Goal: Communication & Community: Answer question/provide support

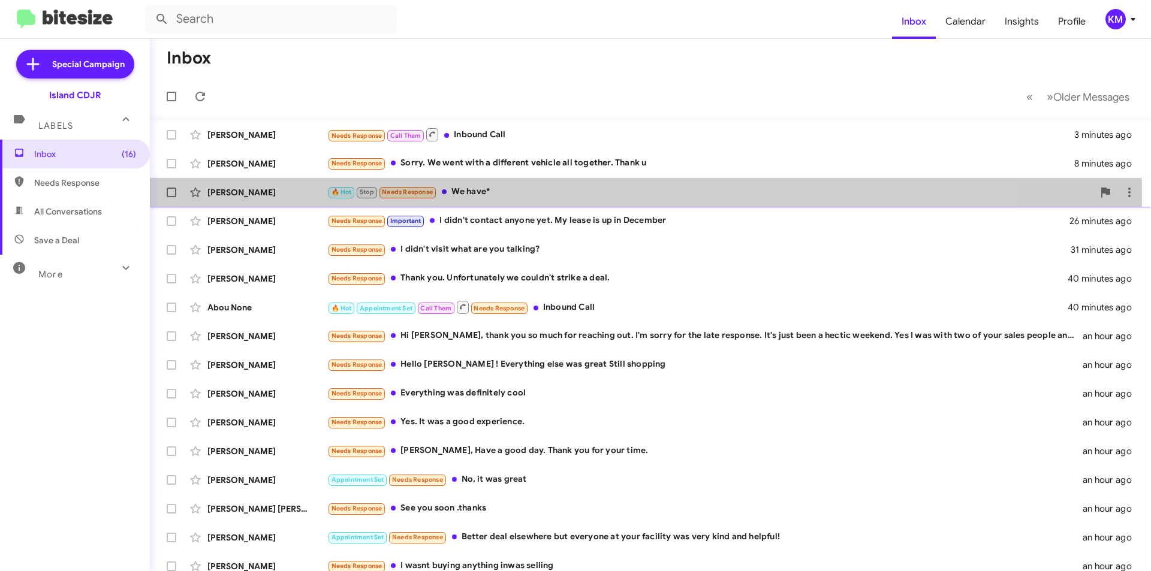
click at [546, 194] on div "🔥 Hot Stop Needs Response We have*" at bounding box center [710, 192] width 766 height 14
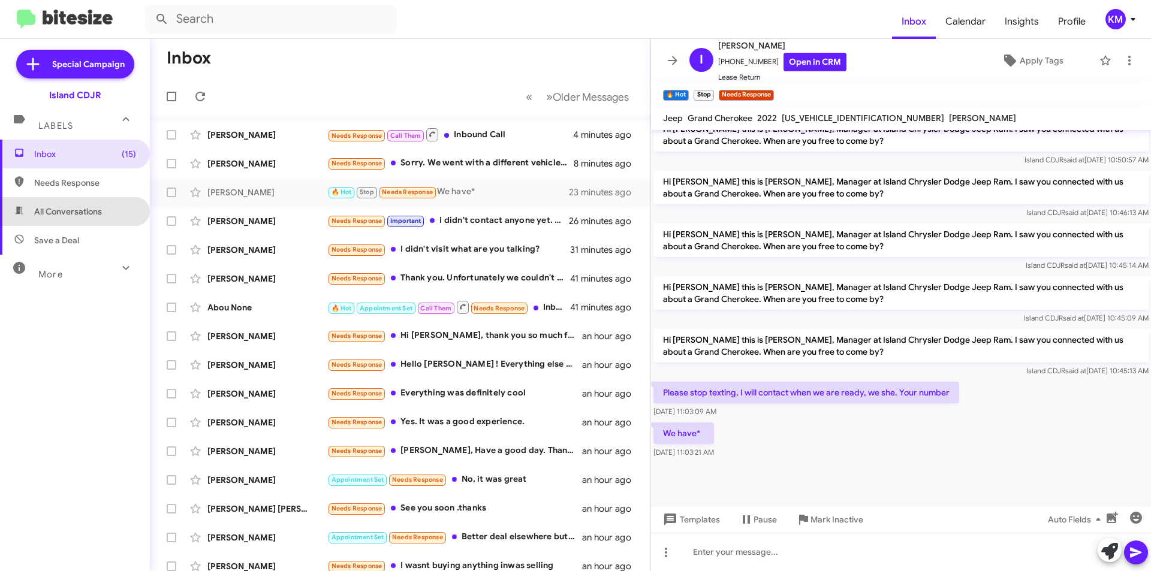
click at [77, 212] on span "All Conversations" at bounding box center [68, 212] width 68 height 12
type input "in:all-conversations"
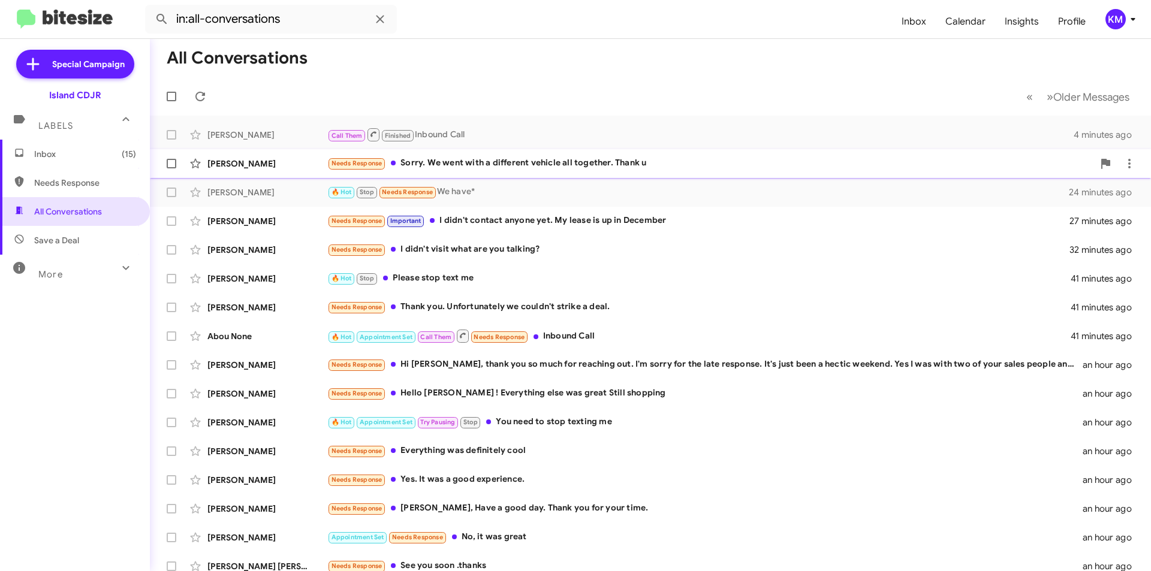
click at [614, 164] on div "Needs Response Sorry. We went with a different vehicle all together. Thank u" at bounding box center [710, 163] width 766 height 14
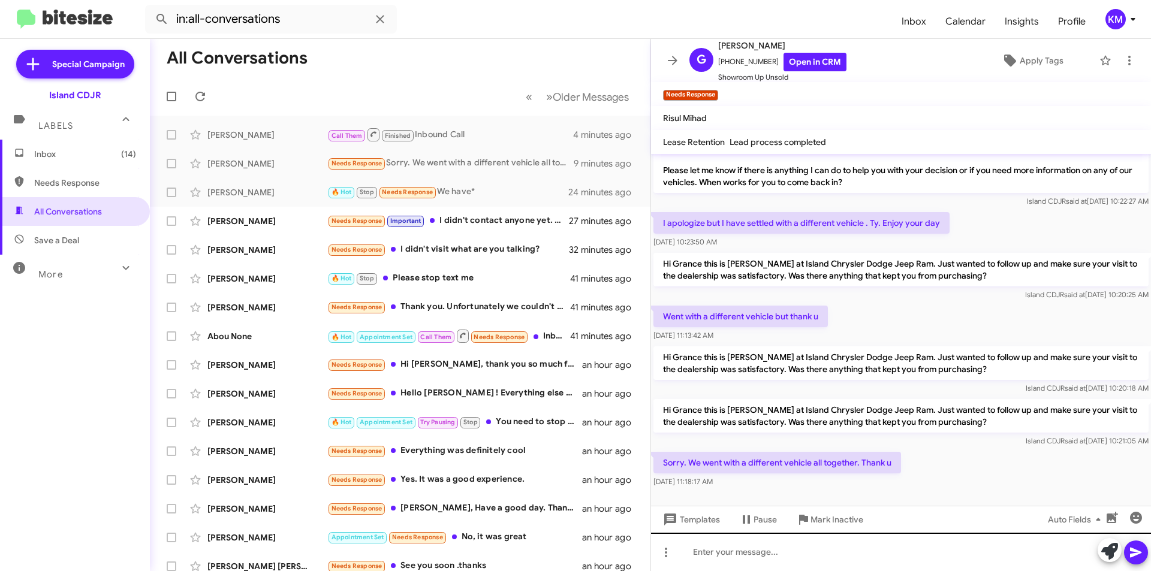
scroll to position [94, 0]
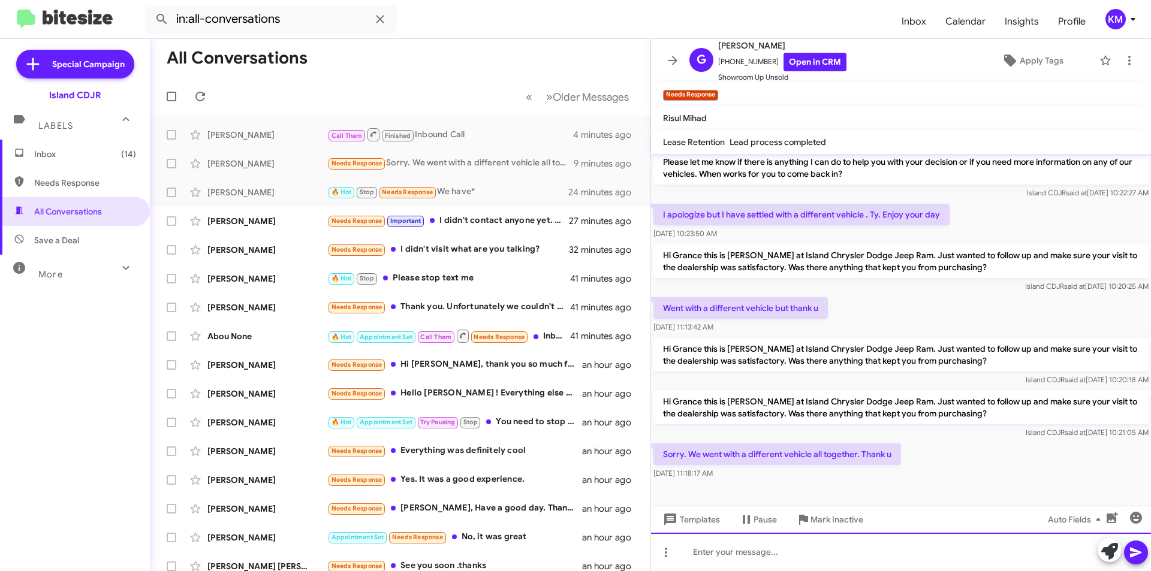
click at [816, 568] on div at bounding box center [901, 552] width 500 height 38
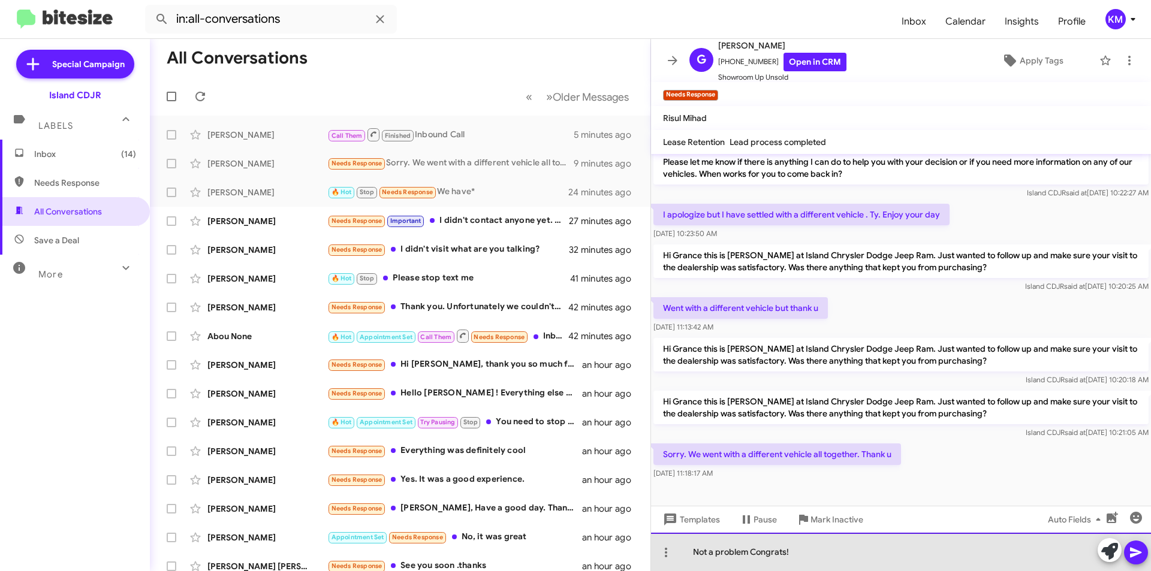
click at [746, 551] on div "Not a problem Congrats!" at bounding box center [901, 552] width 500 height 38
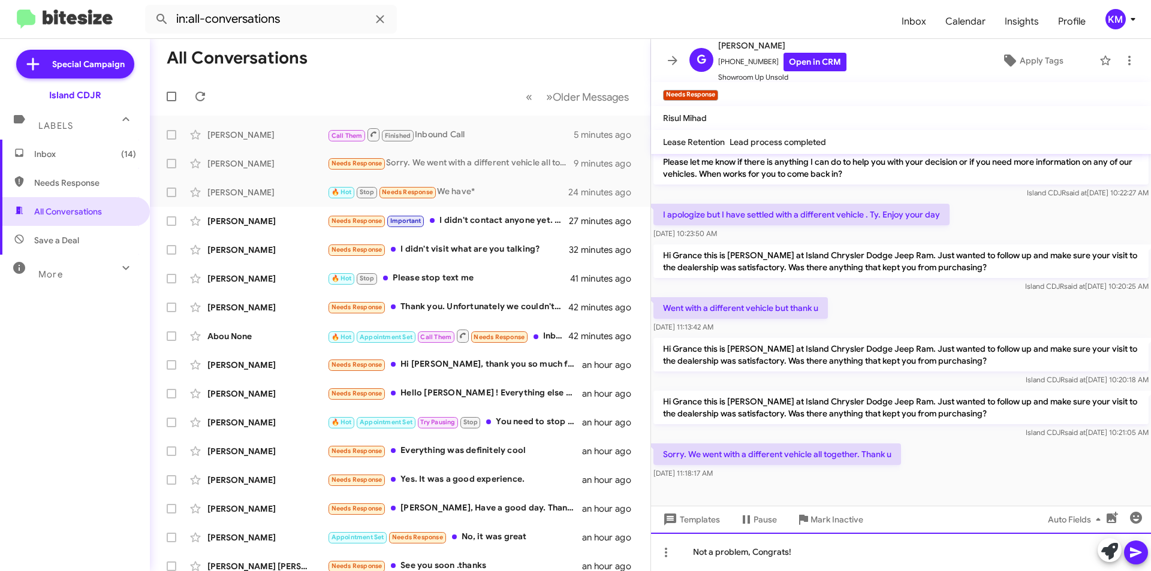
click at [851, 559] on div "Not a problem, Congrats!" at bounding box center [901, 552] width 500 height 38
click at [786, 556] on div "Not a problem, Congrats!" at bounding box center [901, 552] width 500 height 38
click at [790, 553] on div "Not a problem, Congrats!" at bounding box center [901, 552] width 500 height 38
click at [788, 552] on div "Not a problem, Congrats!" at bounding box center [901, 552] width 500 height 38
click at [1135, 554] on icon at bounding box center [1135, 553] width 11 height 10
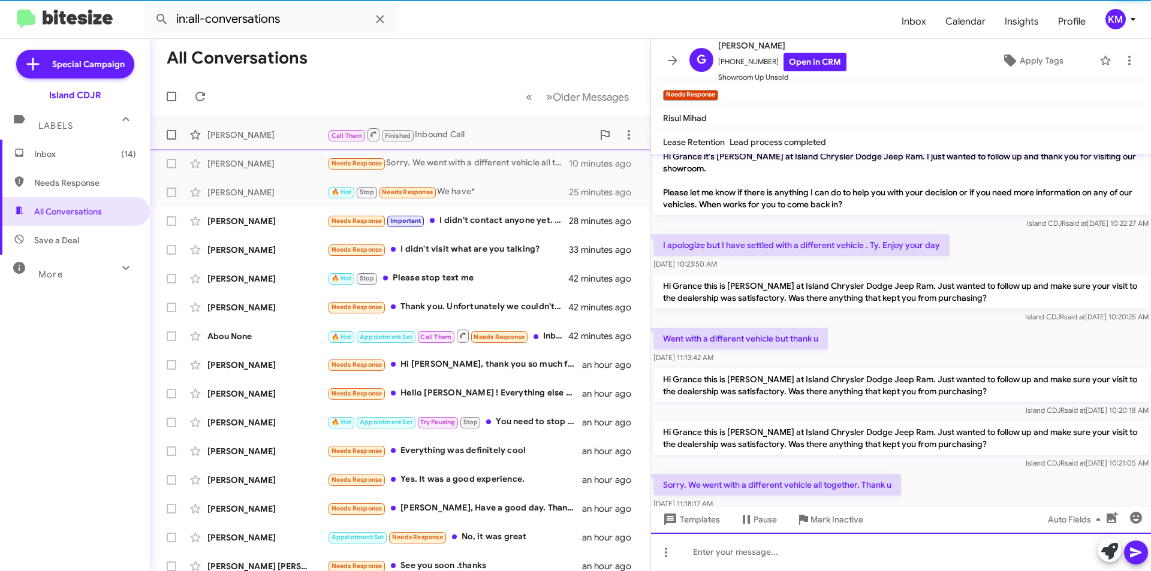
scroll to position [138, 0]
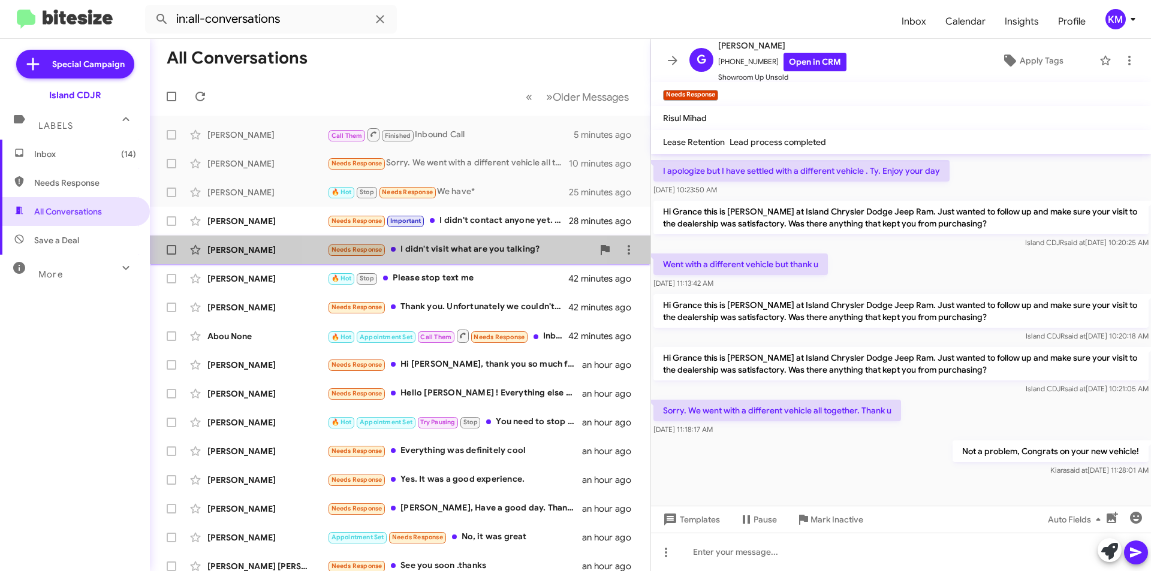
click at [457, 246] on div "Needs Response I didn't visit what are you talking?" at bounding box center [460, 250] width 266 height 14
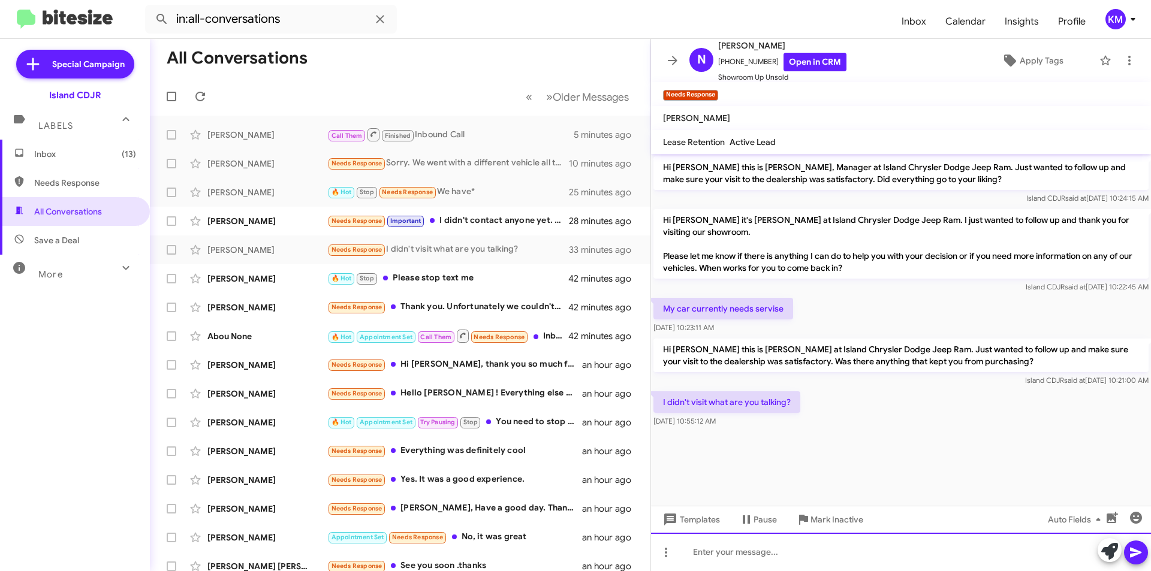
click at [815, 553] on div at bounding box center [901, 552] width 500 height 38
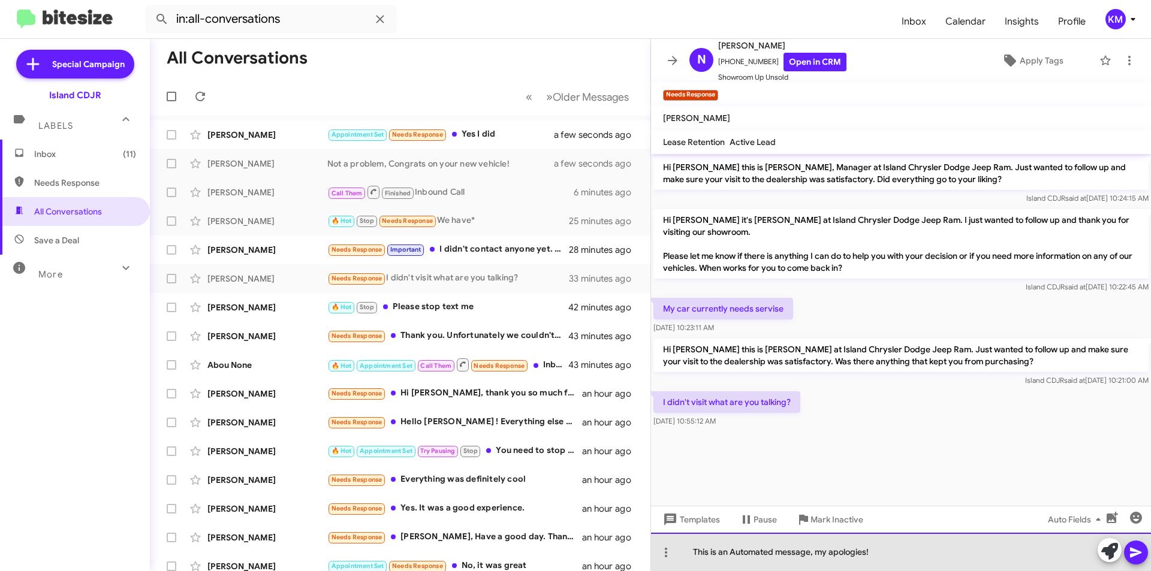
click at [735, 553] on div "This is an Automated message, my apologies!" at bounding box center [901, 552] width 500 height 38
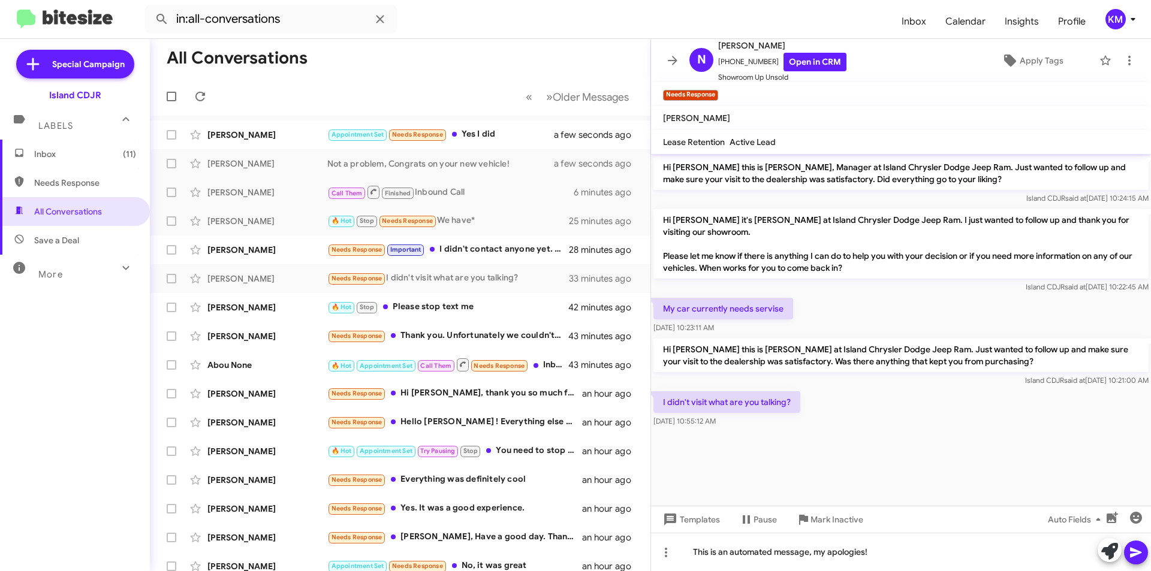
click at [1133, 554] on icon at bounding box center [1135, 553] width 11 height 10
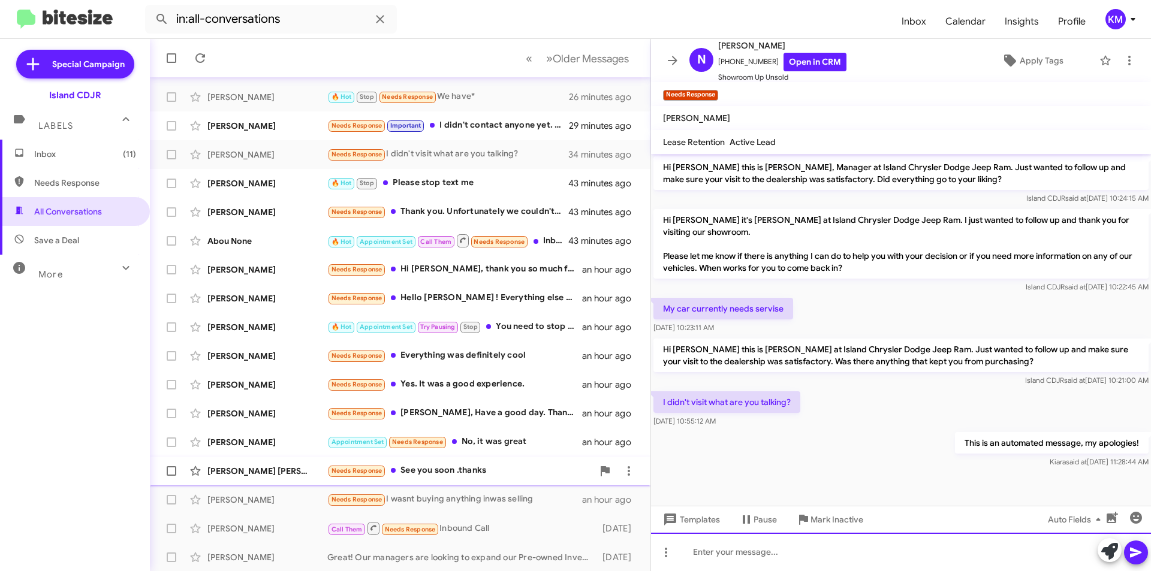
scroll to position [125, 0]
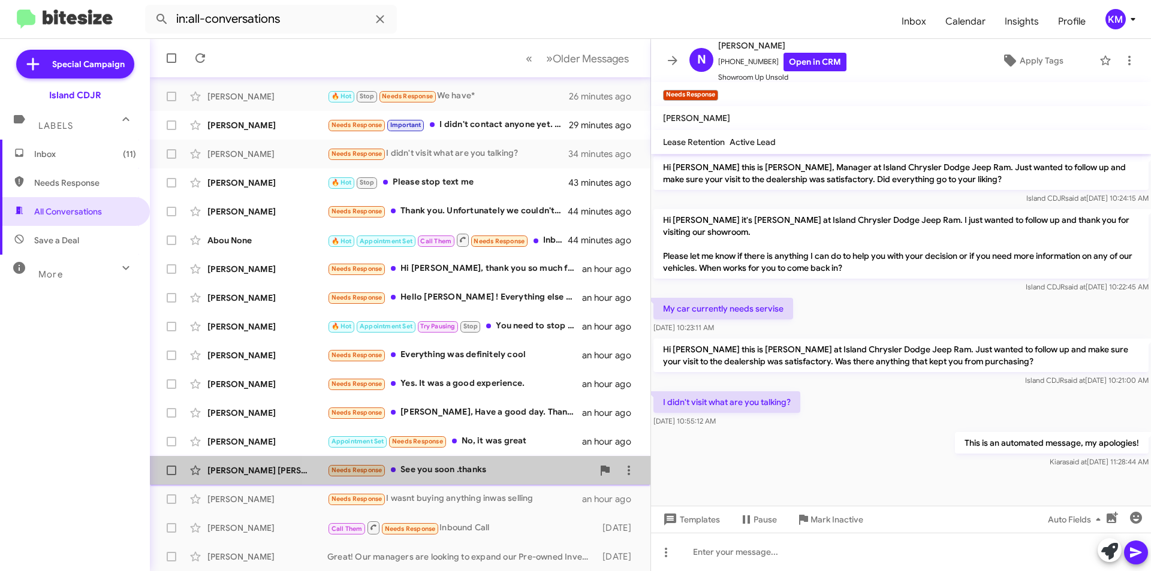
click at [475, 471] on div "Needs Response See you soon .thanks" at bounding box center [460, 470] width 266 height 14
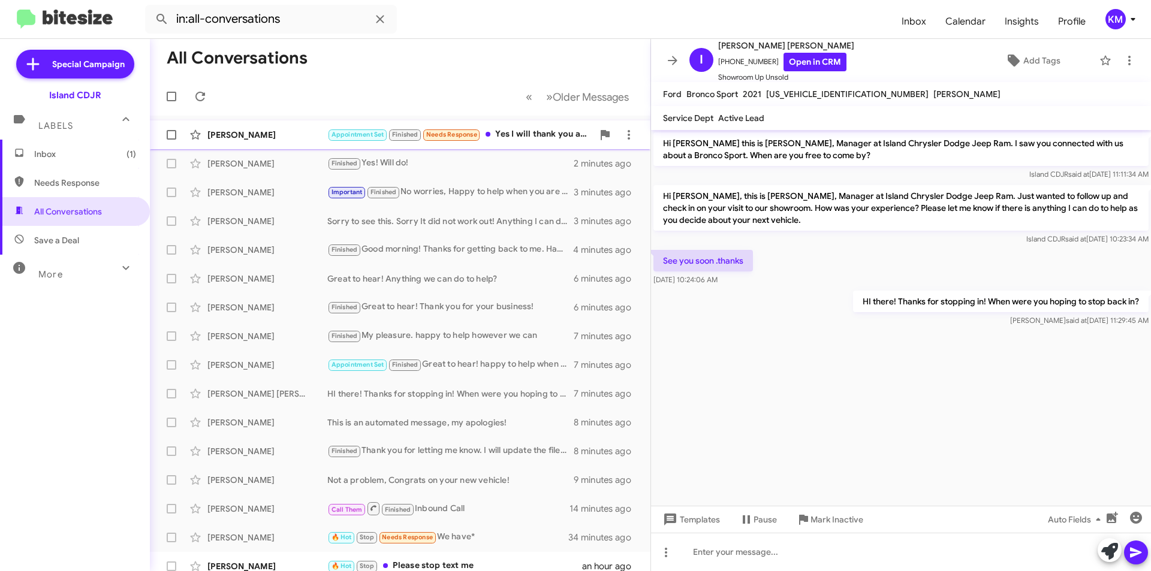
click at [270, 137] on div "[PERSON_NAME]" at bounding box center [267, 135] width 120 height 12
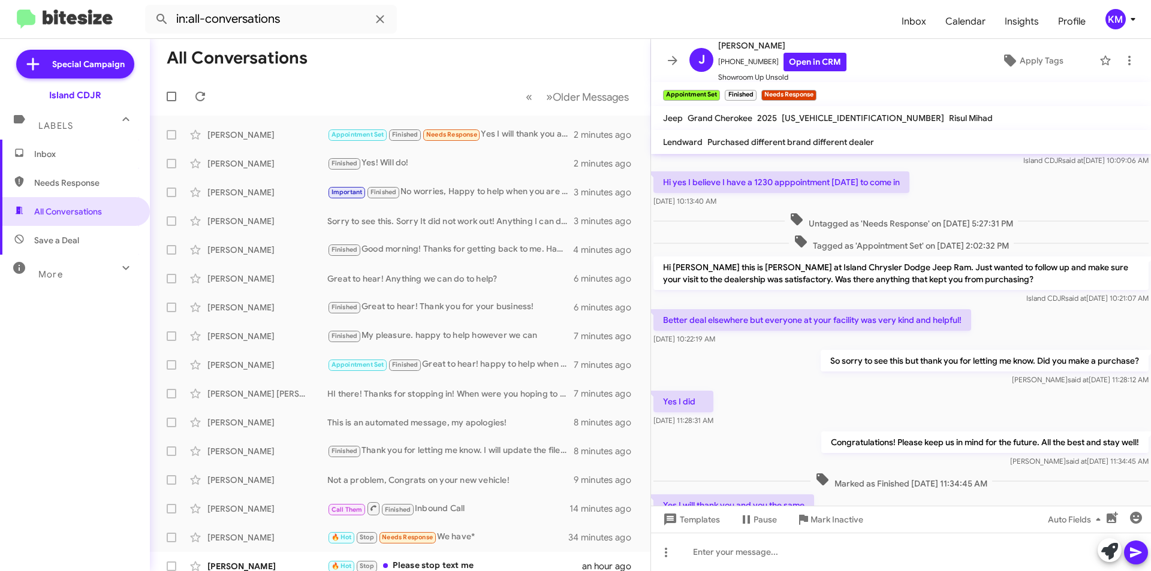
scroll to position [98, 0]
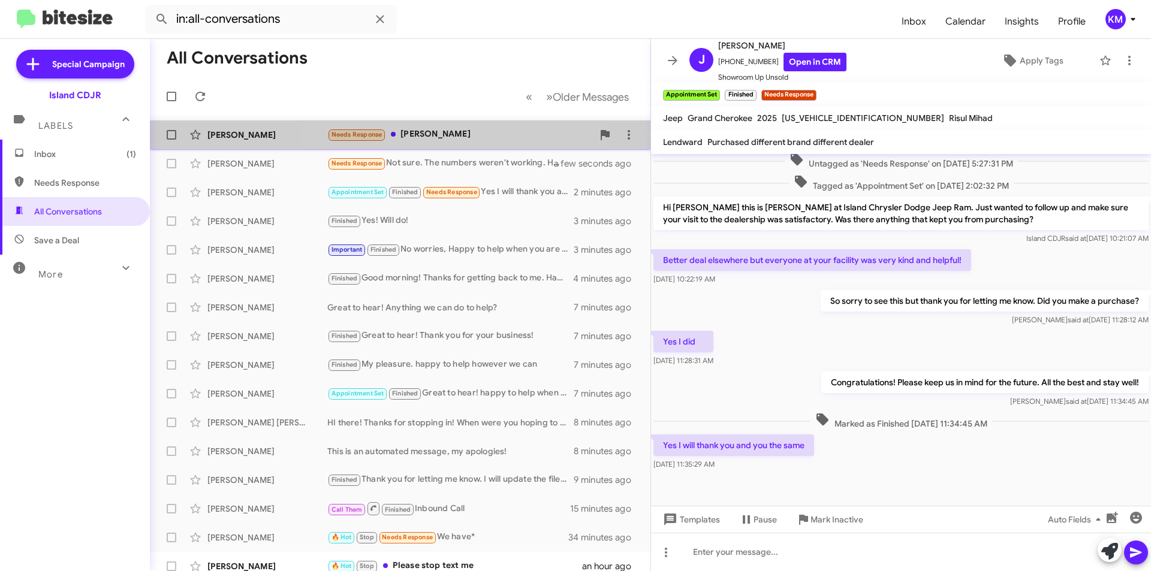
click at [448, 132] on div "Needs Response [PERSON_NAME]" at bounding box center [460, 135] width 266 height 14
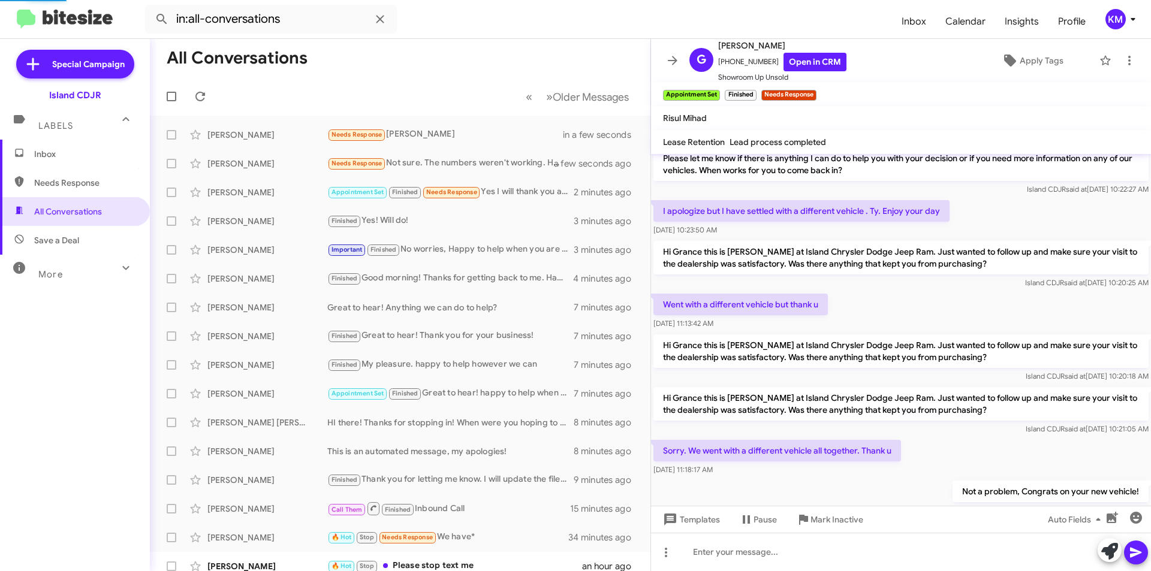
scroll to position [182, 0]
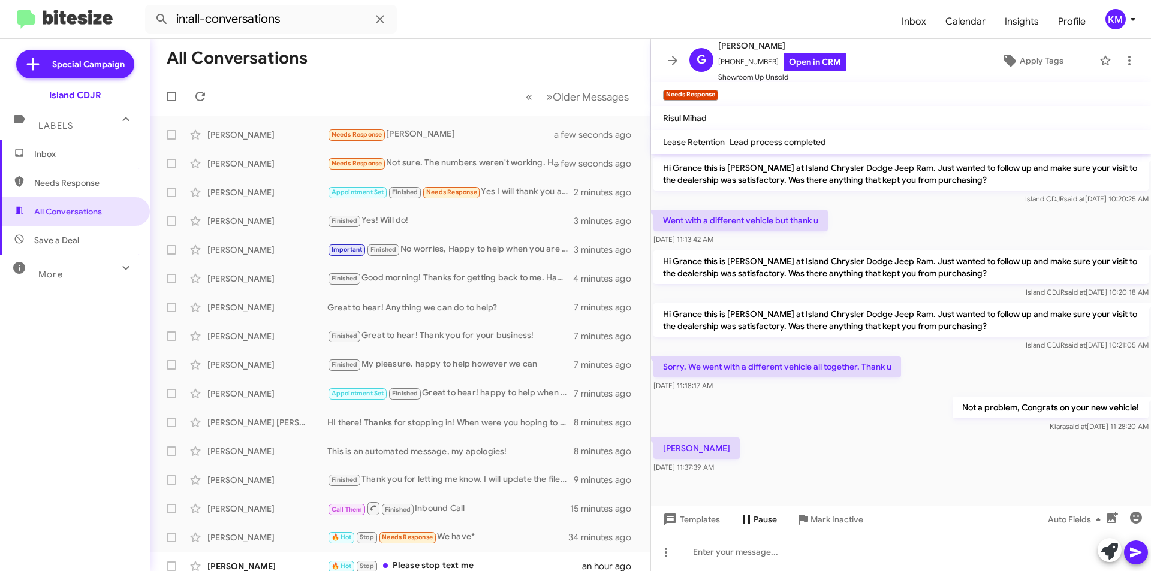
click at [753, 519] on span "Pause" at bounding box center [764, 520] width 23 height 22
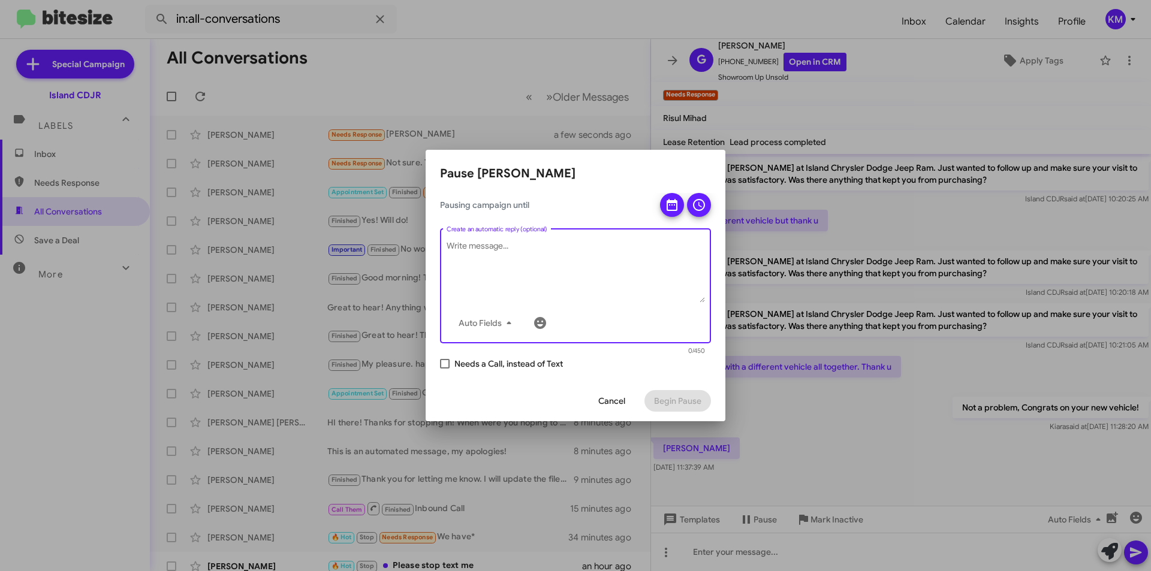
click at [559, 266] on textarea "Create an automatic reply (optional)" at bounding box center [576, 271] width 258 height 62
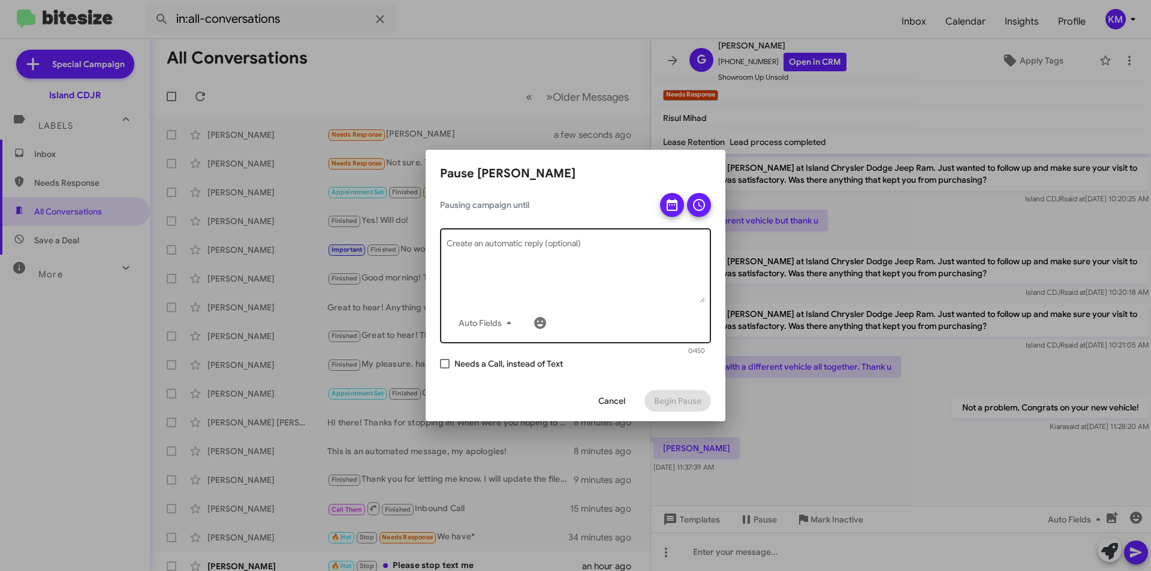
click at [652, 331] on div "Auto Fields" at bounding box center [576, 323] width 258 height 24
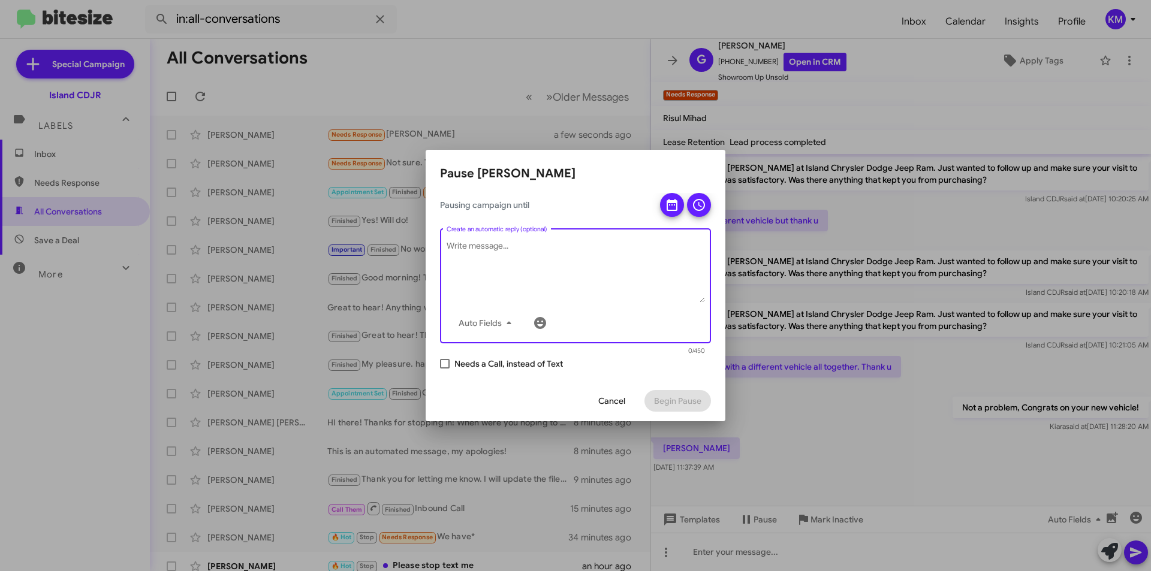
click at [649, 209] on span "Pausing campaign until" at bounding box center [545, 205] width 210 height 12
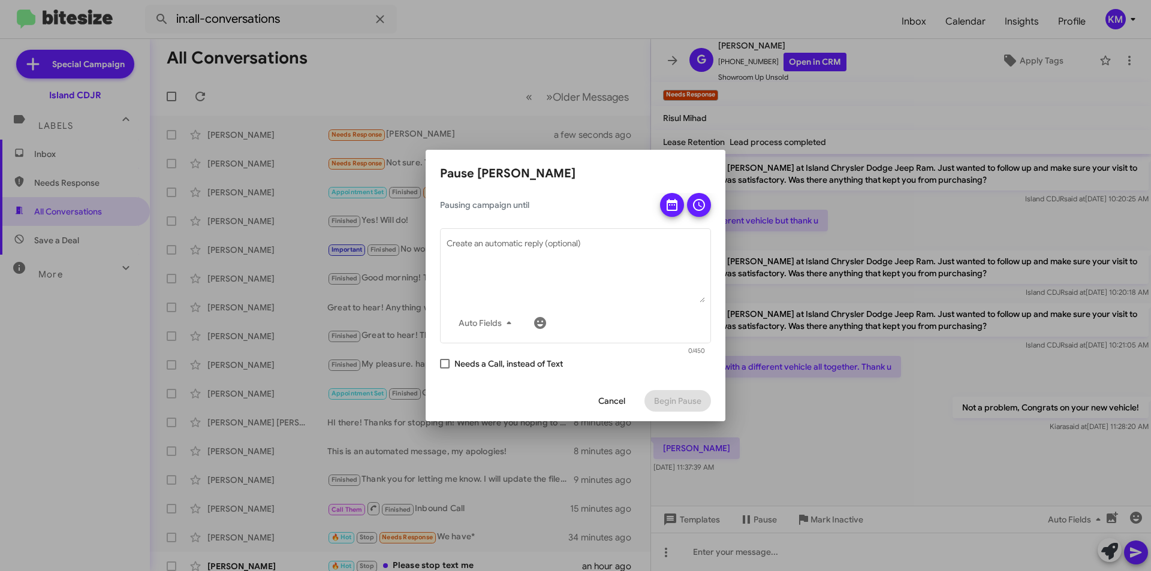
click at [910, 239] on div at bounding box center [575, 285] width 1151 height 571
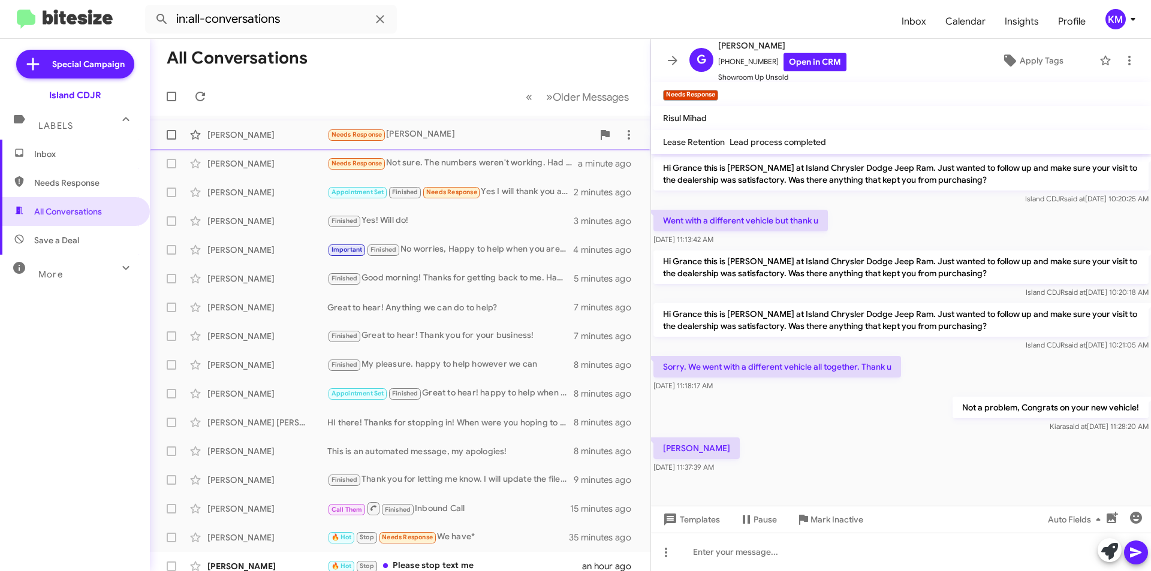
click at [480, 134] on div "Needs Response [PERSON_NAME]" at bounding box center [460, 135] width 266 height 14
click at [1023, 59] on span "Apply Tags" at bounding box center [1042, 61] width 44 height 22
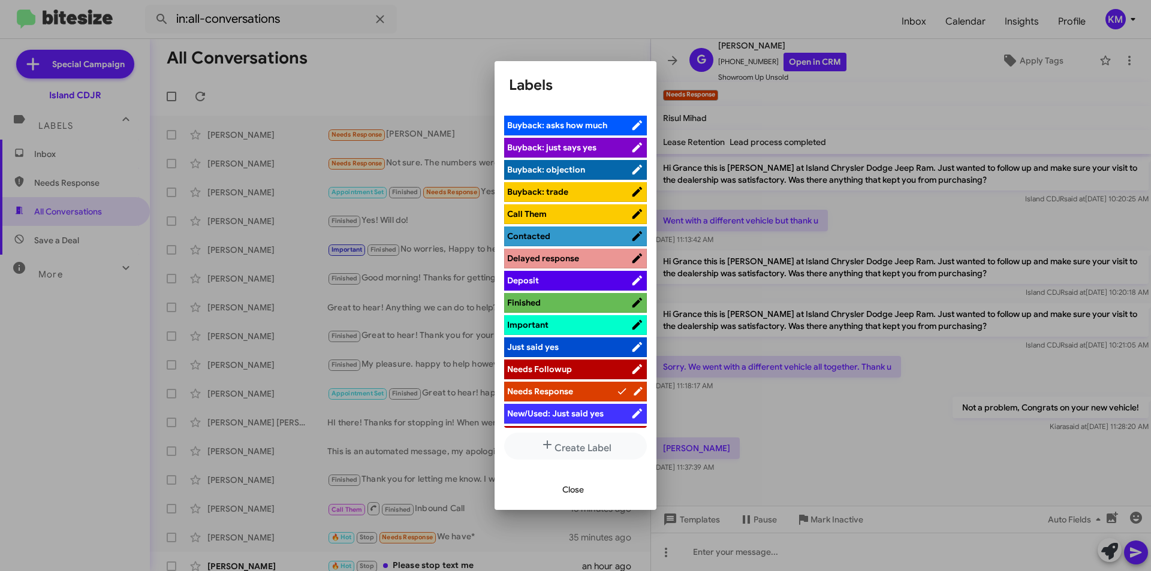
scroll to position [180, 0]
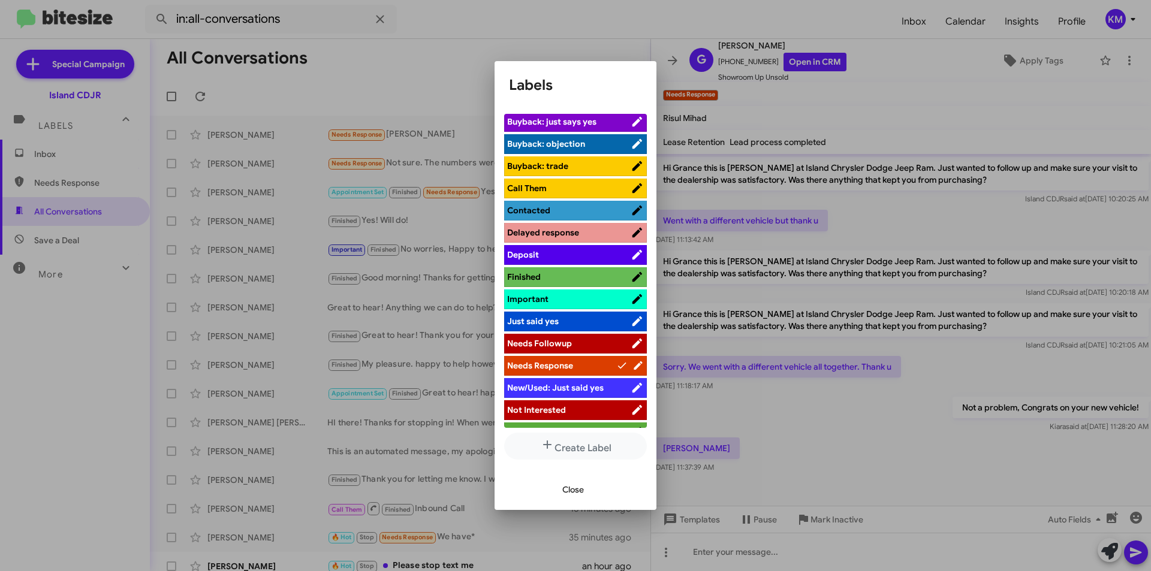
click at [584, 266] on ul "Hot Appointment Set Appointment Showed Bad Credit Bitesize Pro-Tip! Bought Else…" at bounding box center [575, 271] width 143 height 314
click at [589, 272] on span "Finished" at bounding box center [568, 277] width 123 height 12
click at [572, 485] on span "Close" at bounding box center [573, 490] width 22 height 22
